Goal: Information Seeking & Learning: Learn about a topic

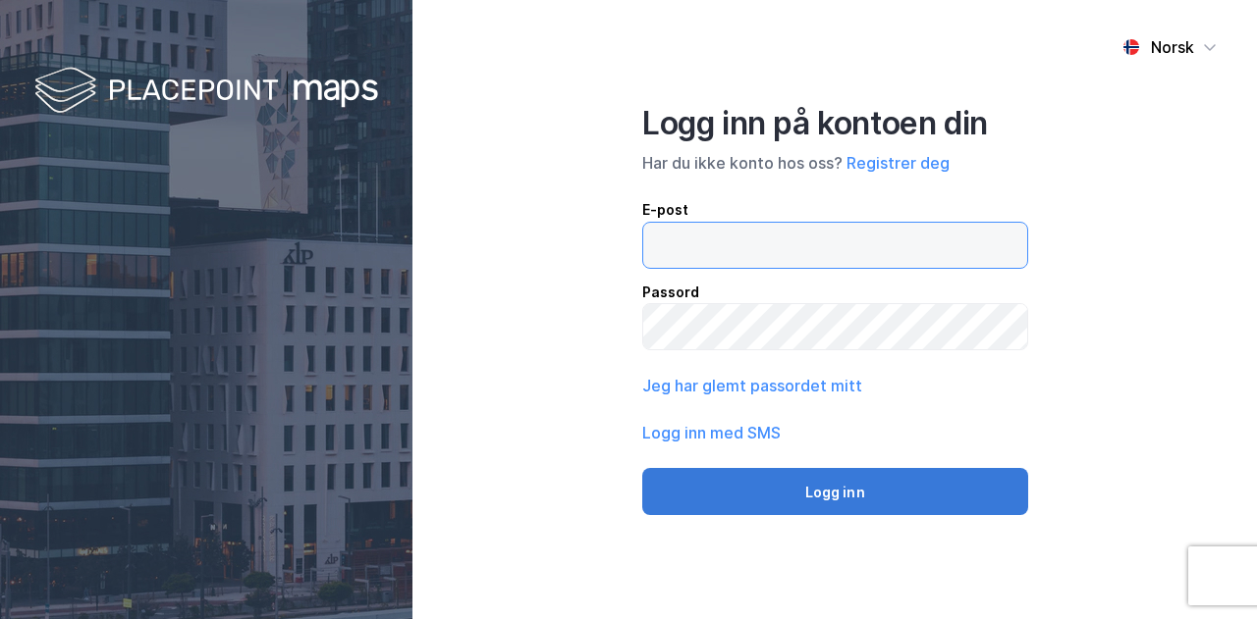
type input "[EMAIL_ADDRESS][DOMAIN_NAME]"
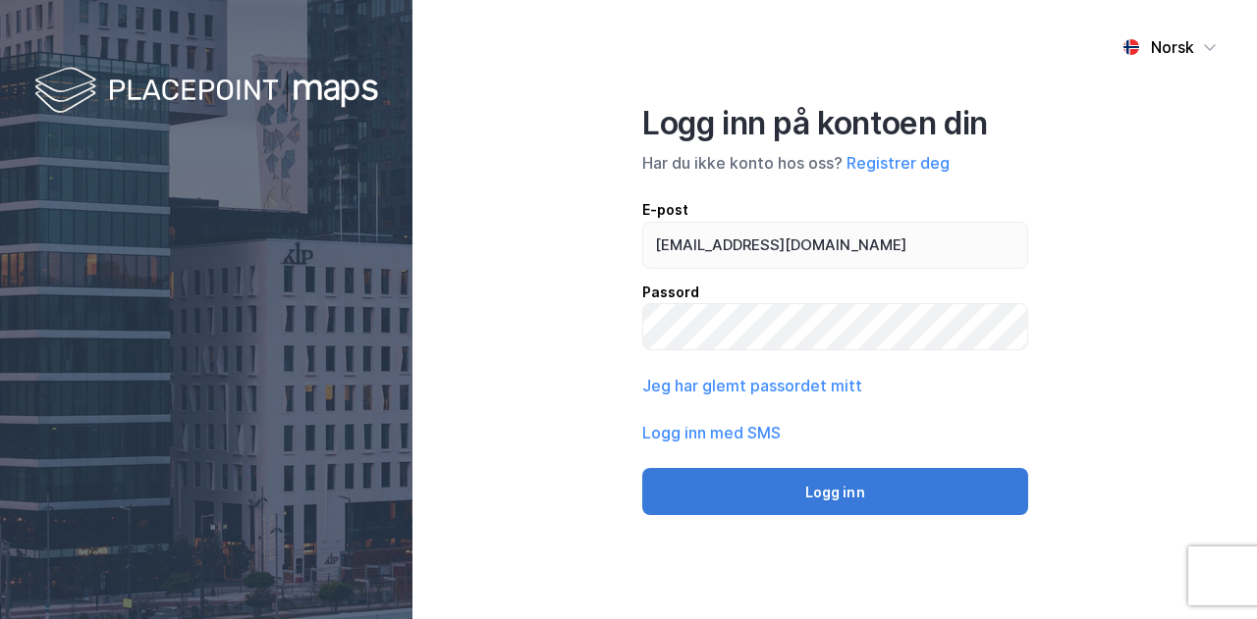
click at [817, 488] on button "Logg inn" at bounding box center [835, 491] width 386 height 47
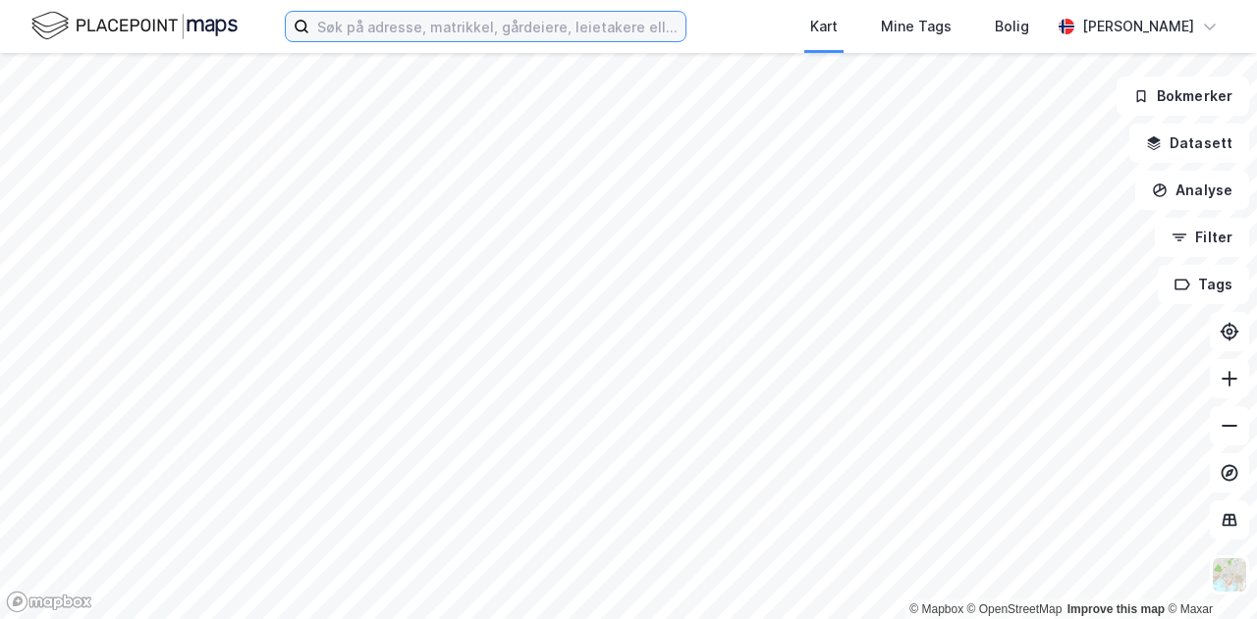
click at [481, 39] on input at bounding box center [497, 26] width 376 height 29
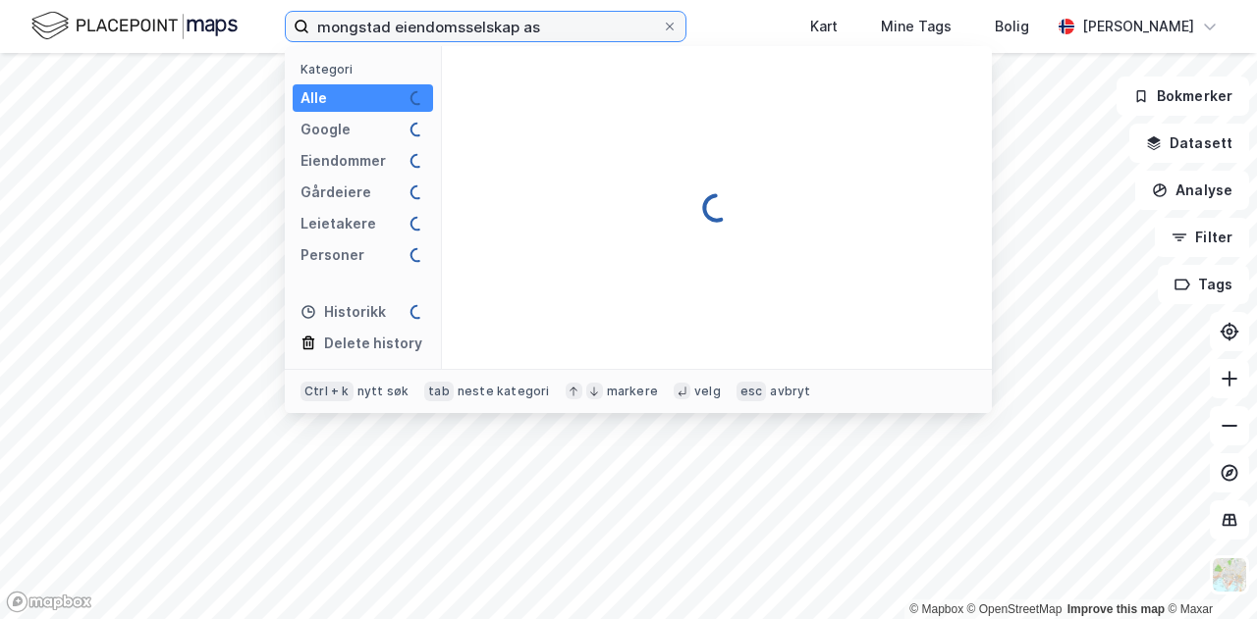
type input "mongstad eiendomsselskap as"
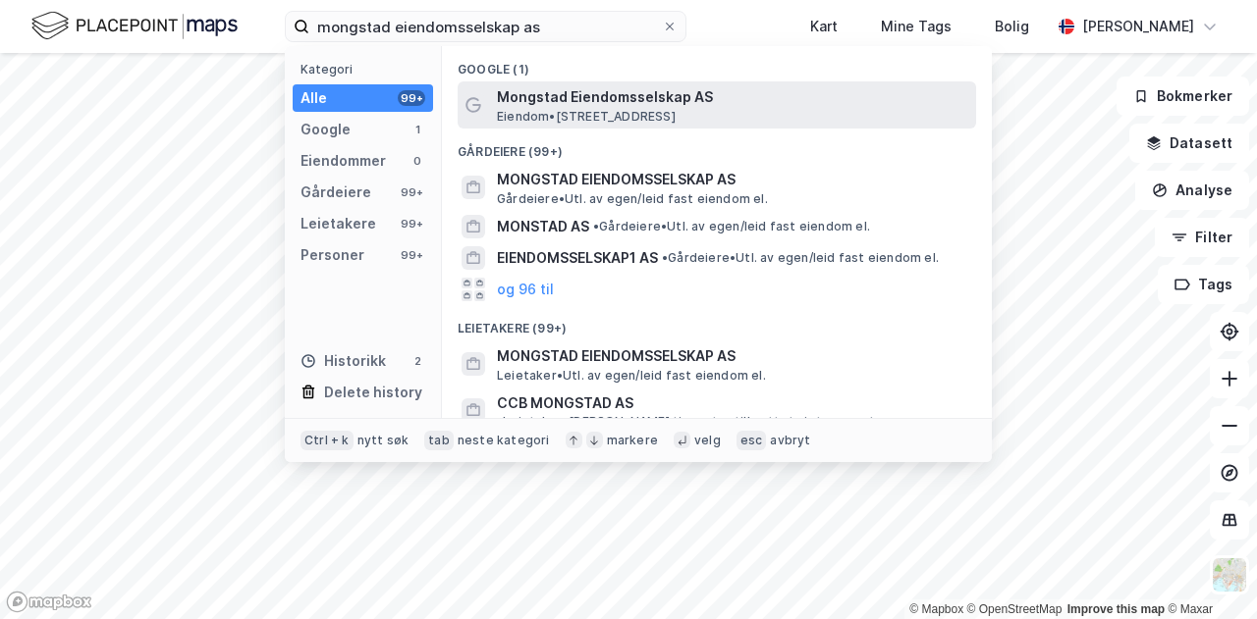
click at [650, 113] on span "Eiendom • [STREET_ADDRESS]" at bounding box center [586, 117] width 179 height 16
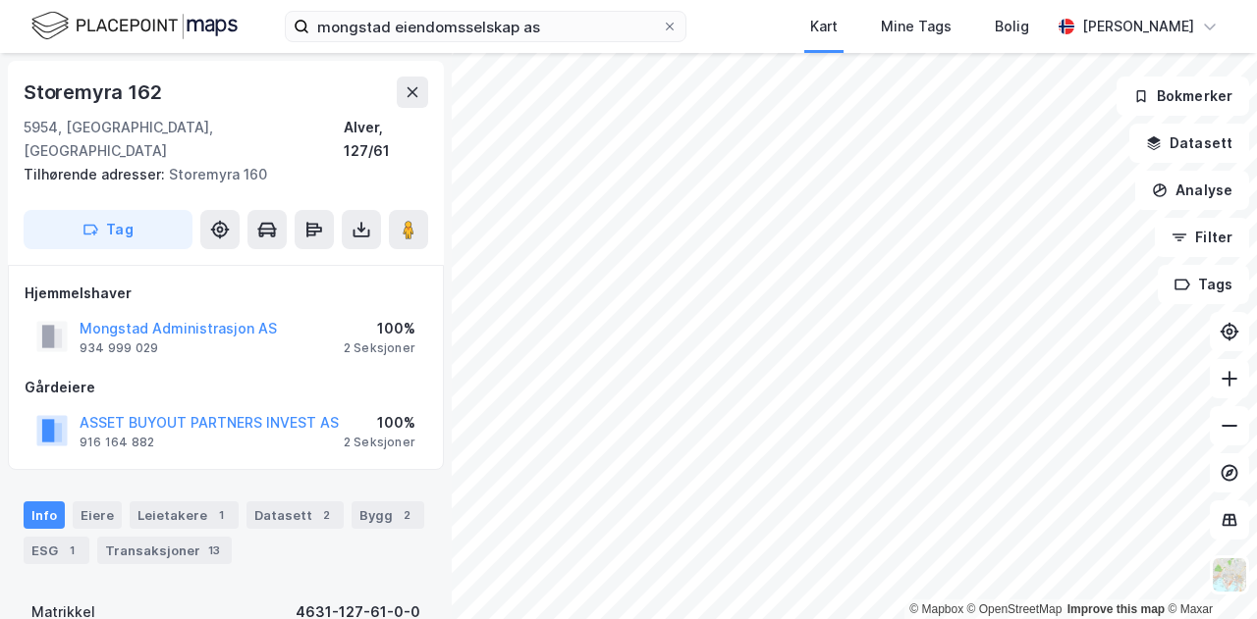
click at [342, 178] on div "© Mapbox © OpenStreetMap Improve this map © Maxar [STREET_ADDRESS][GEOGRAPHIC_D…" at bounding box center [628, 336] width 1257 height 566
